Goal: Task Accomplishment & Management: Manage account settings

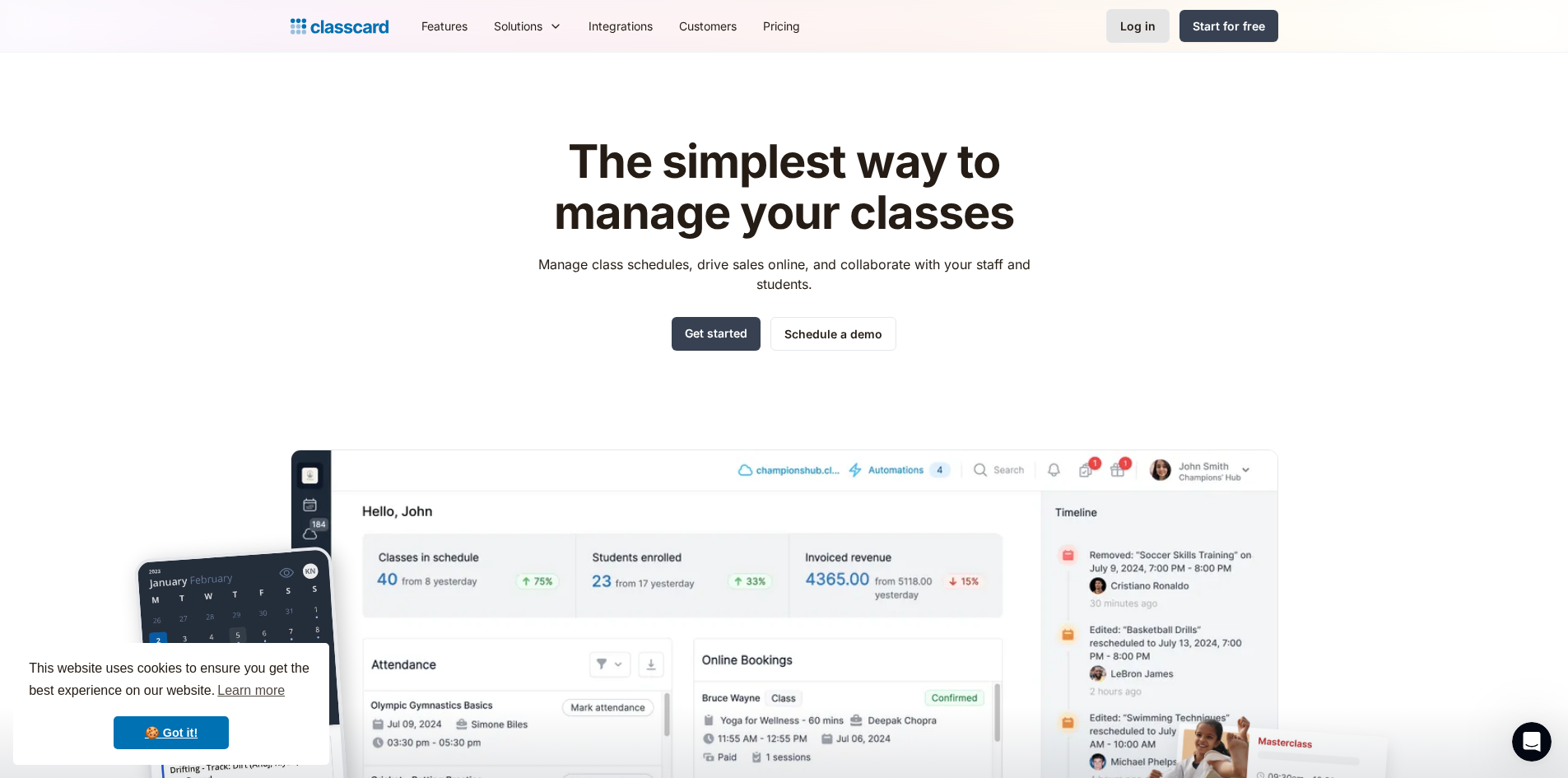
click at [1149, 22] on div "Log in" at bounding box center [1138, 25] width 36 height 17
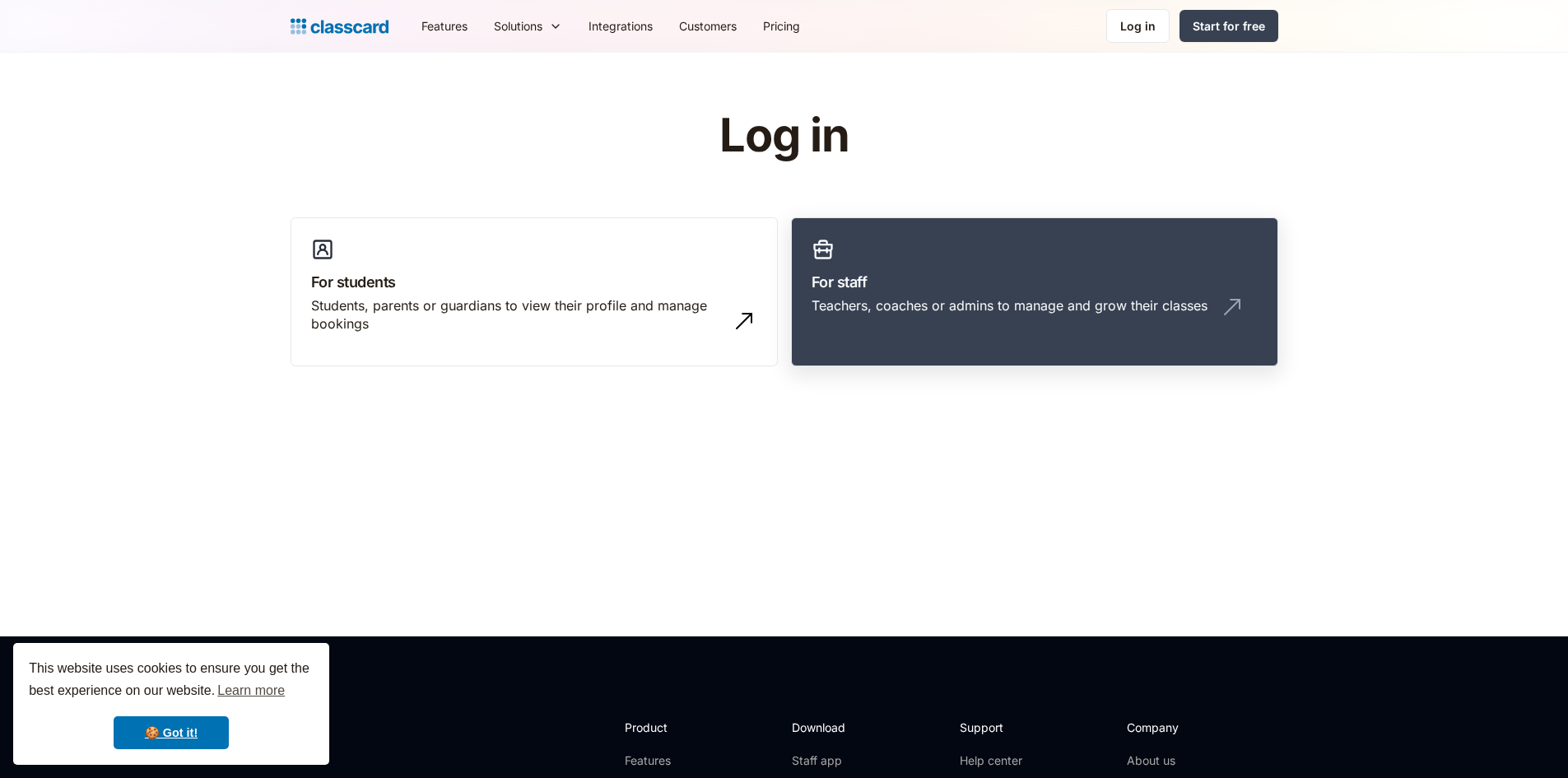
click at [981, 278] on h3 "For staff" at bounding box center [1034, 282] width 446 height 22
